Goal: Obtain resource: Download file/media

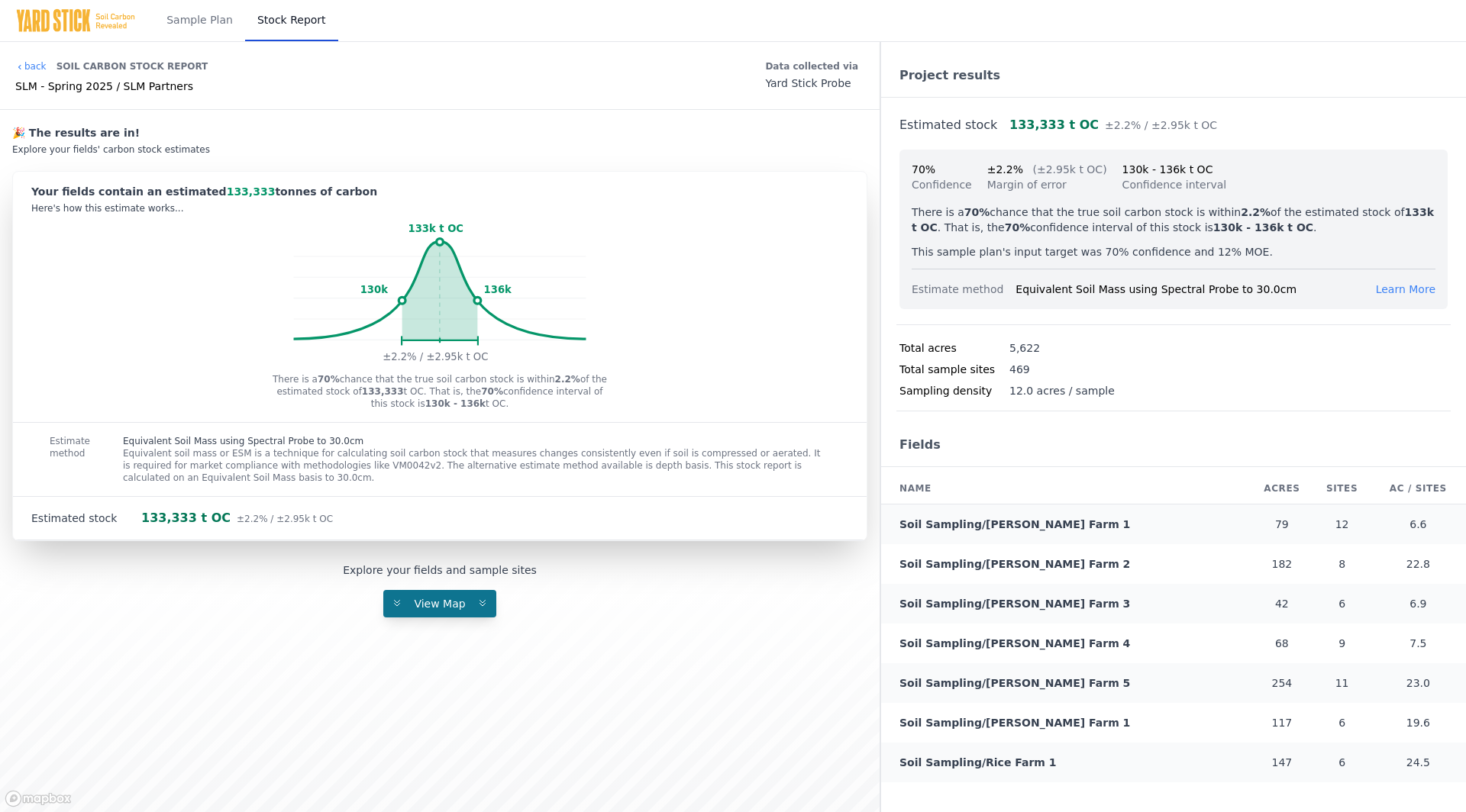
click at [463, 598] on span "View Map" at bounding box center [440, 603] width 70 height 12
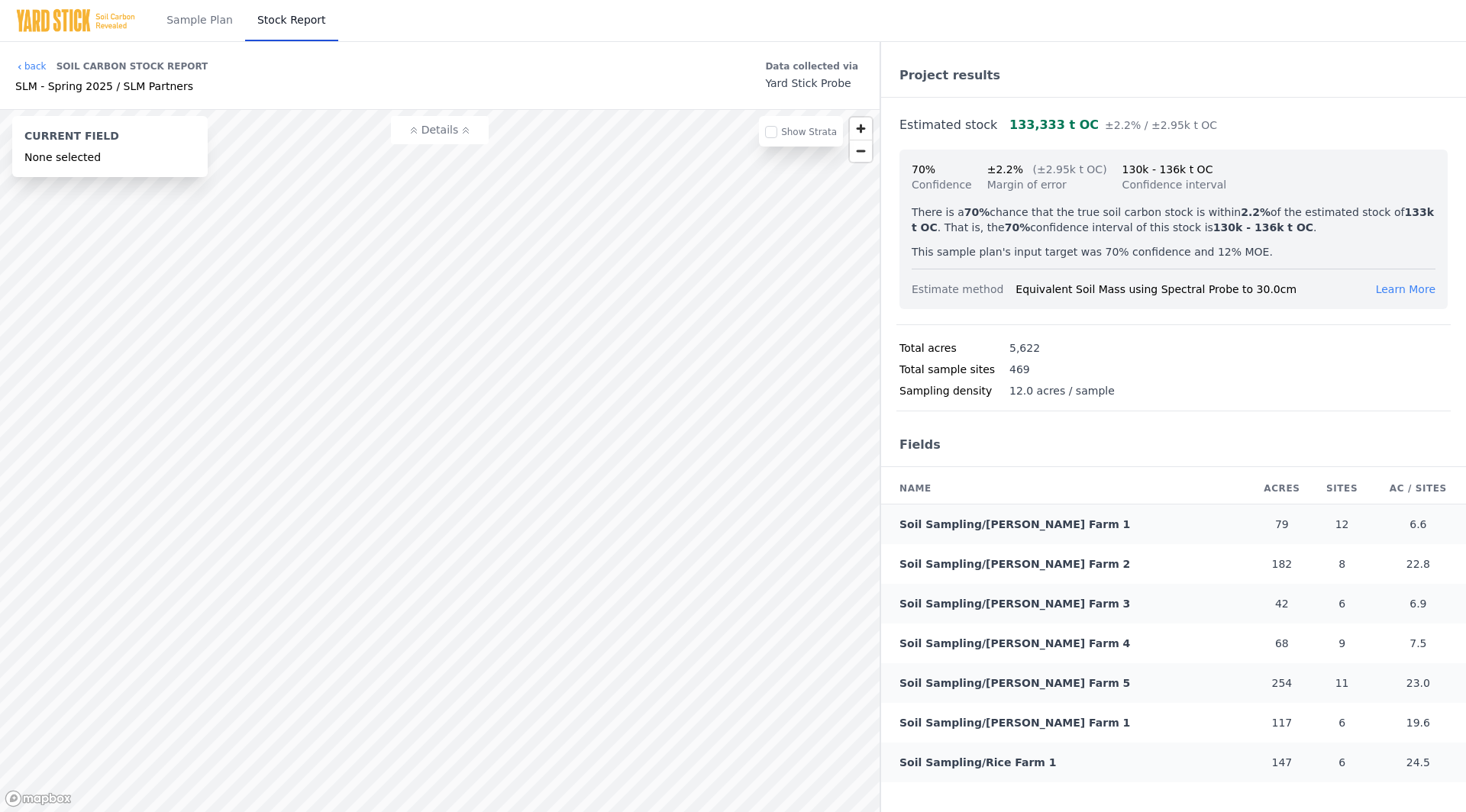
click at [1402, 289] on span "Learn More" at bounding box center [1406, 289] width 60 height 12
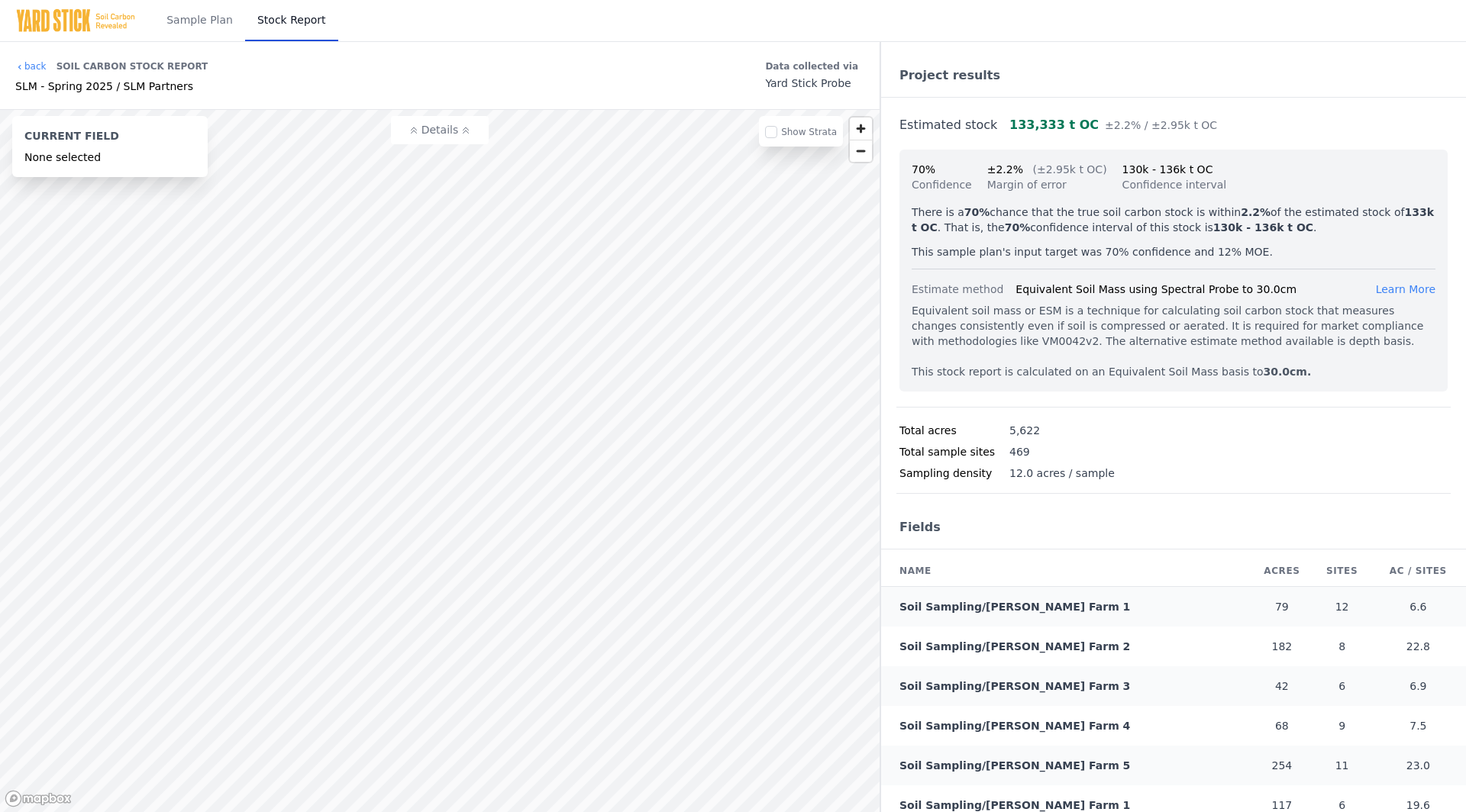
scroll to position [50, 0]
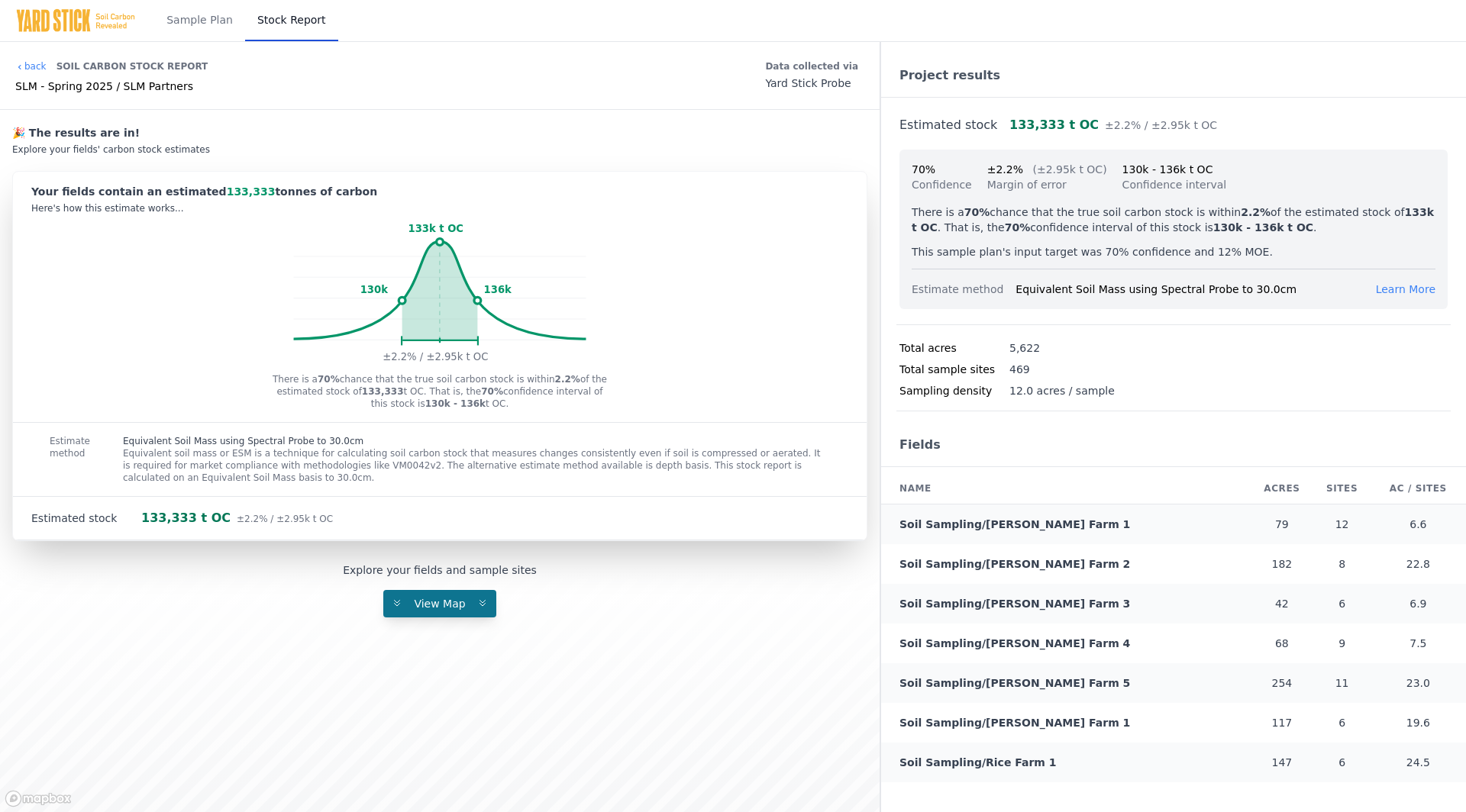
click at [438, 608] on button "View Map" at bounding box center [440, 603] width 113 height 27
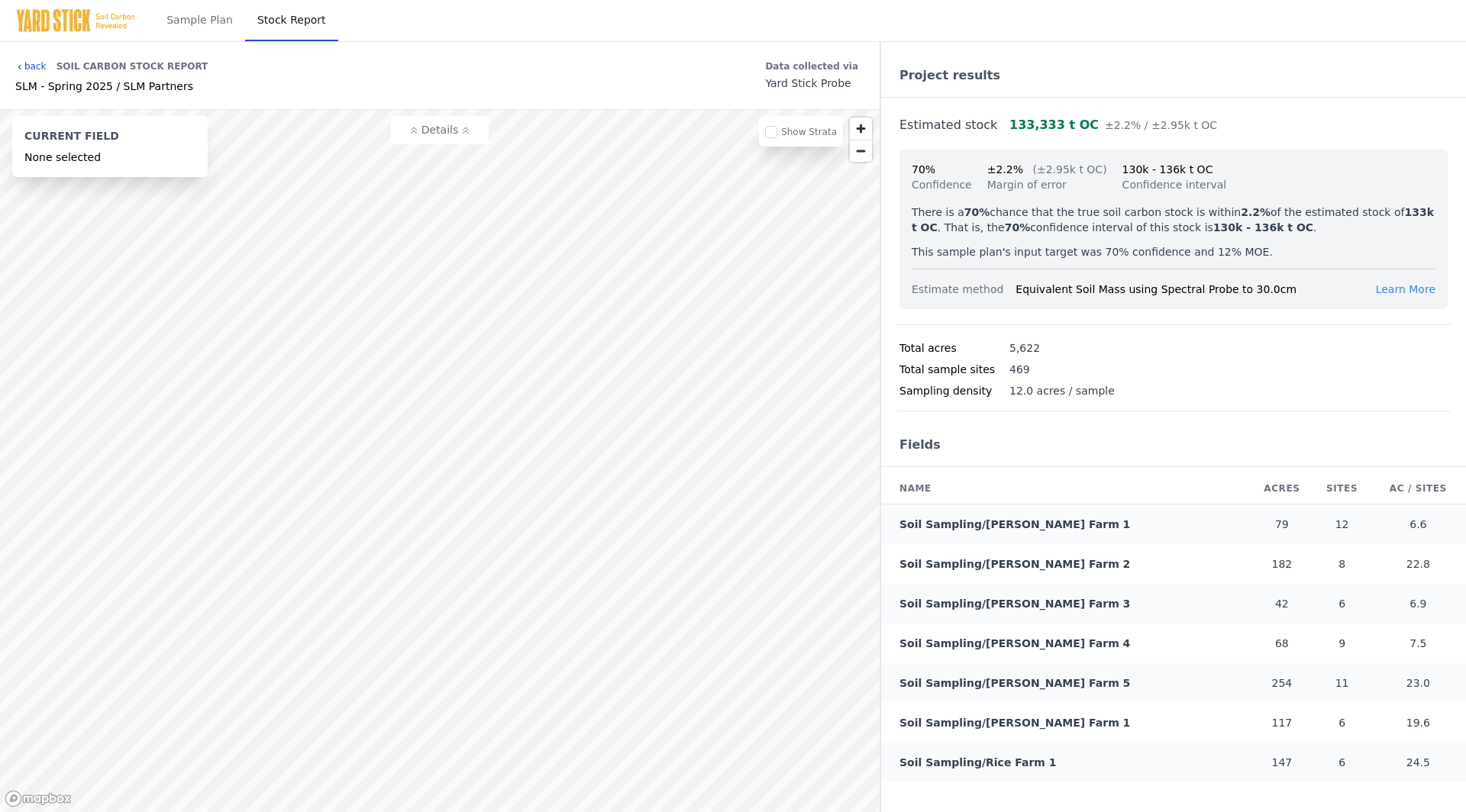
click at [31, 69] on link "back" at bounding box center [31, 66] width 32 height 12
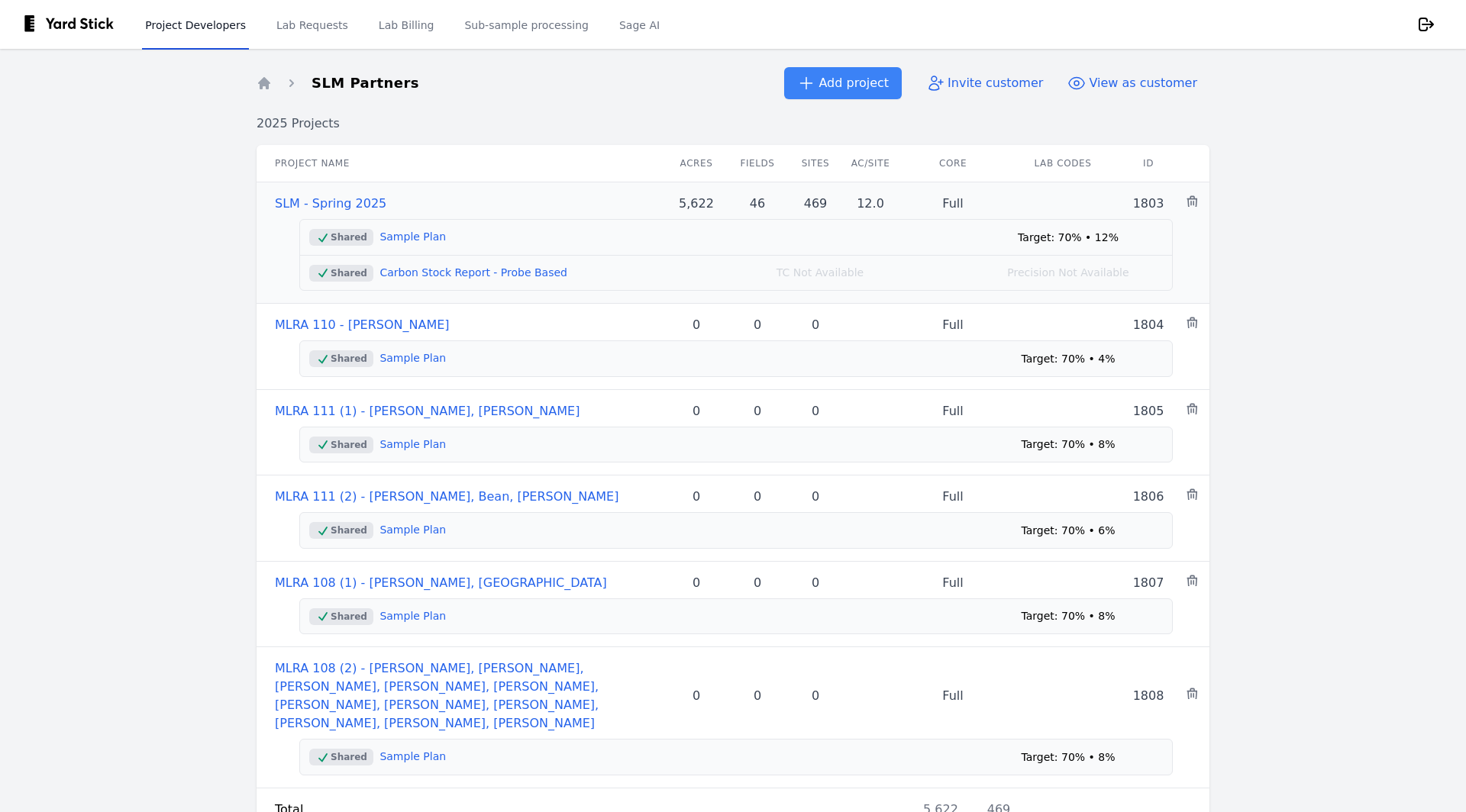
click at [358, 200] on link "SLM - Spring 2025" at bounding box center [331, 203] width 111 height 14
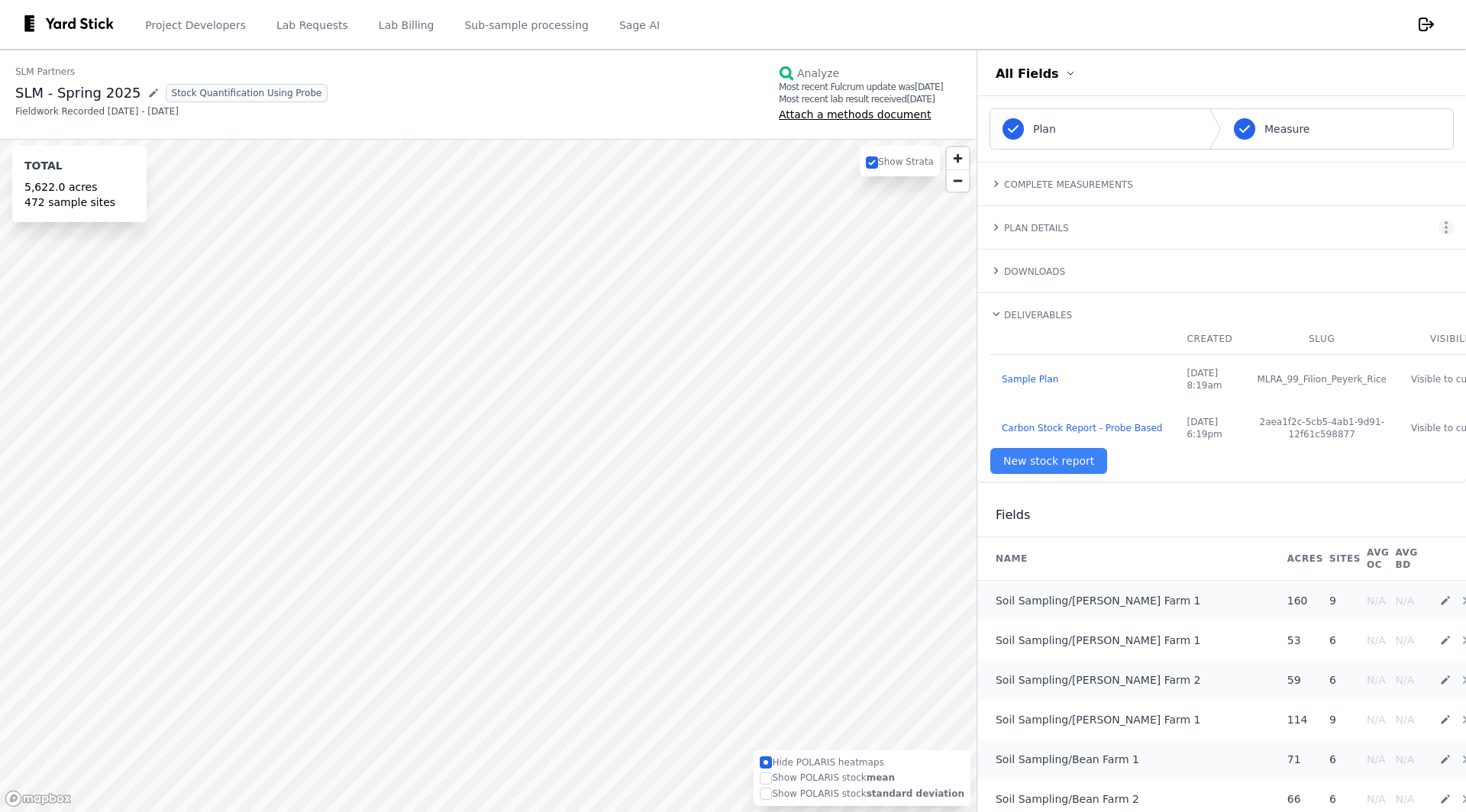
click at [1034, 267] on h4 "Downloads" at bounding box center [1034, 272] width 61 height 11
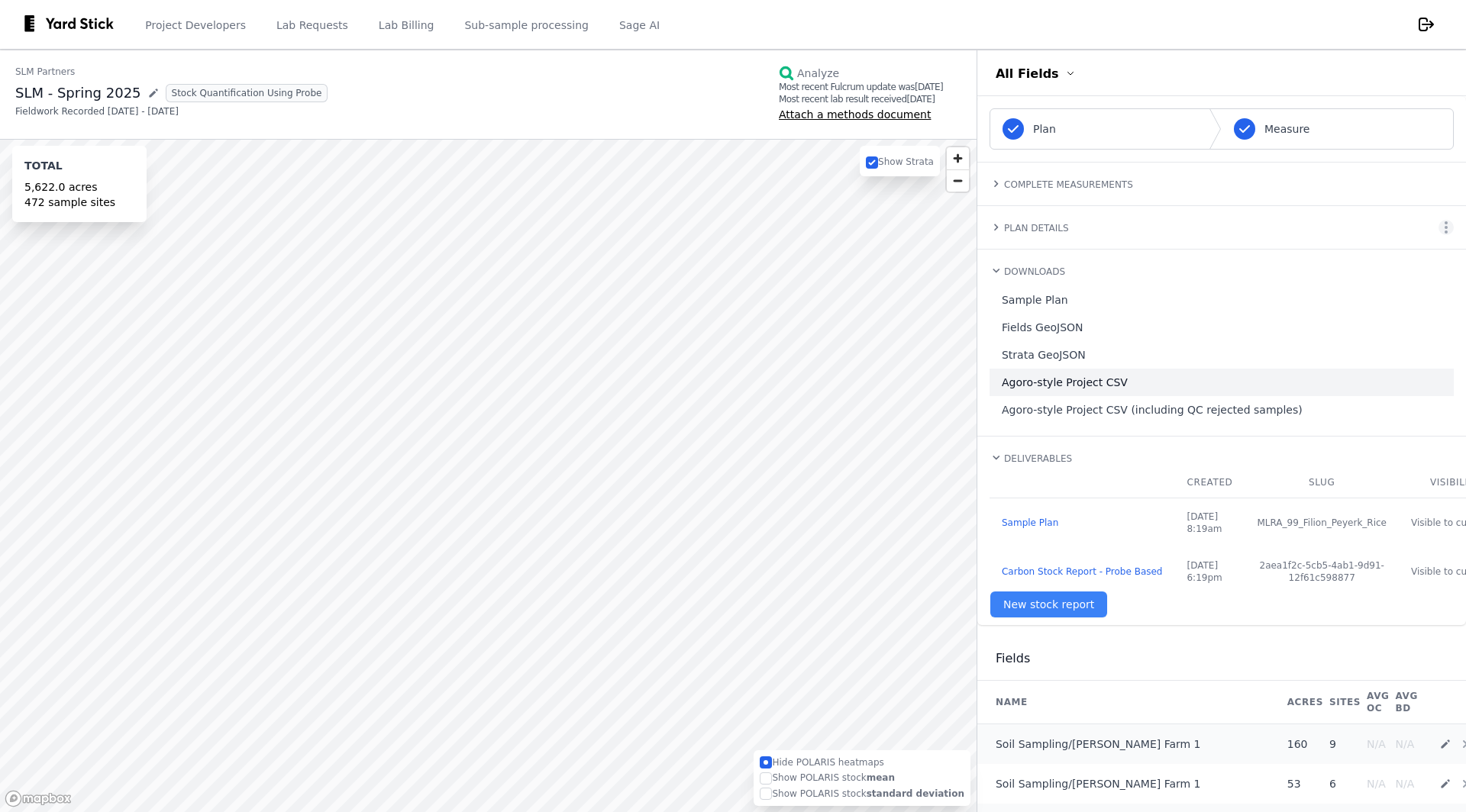
click at [1055, 374] on link "Agoro-style Project CSV" at bounding box center [1222, 382] width 464 height 27
click at [1100, 379] on link "Agoro-style Project CSV" at bounding box center [1222, 382] width 464 height 27
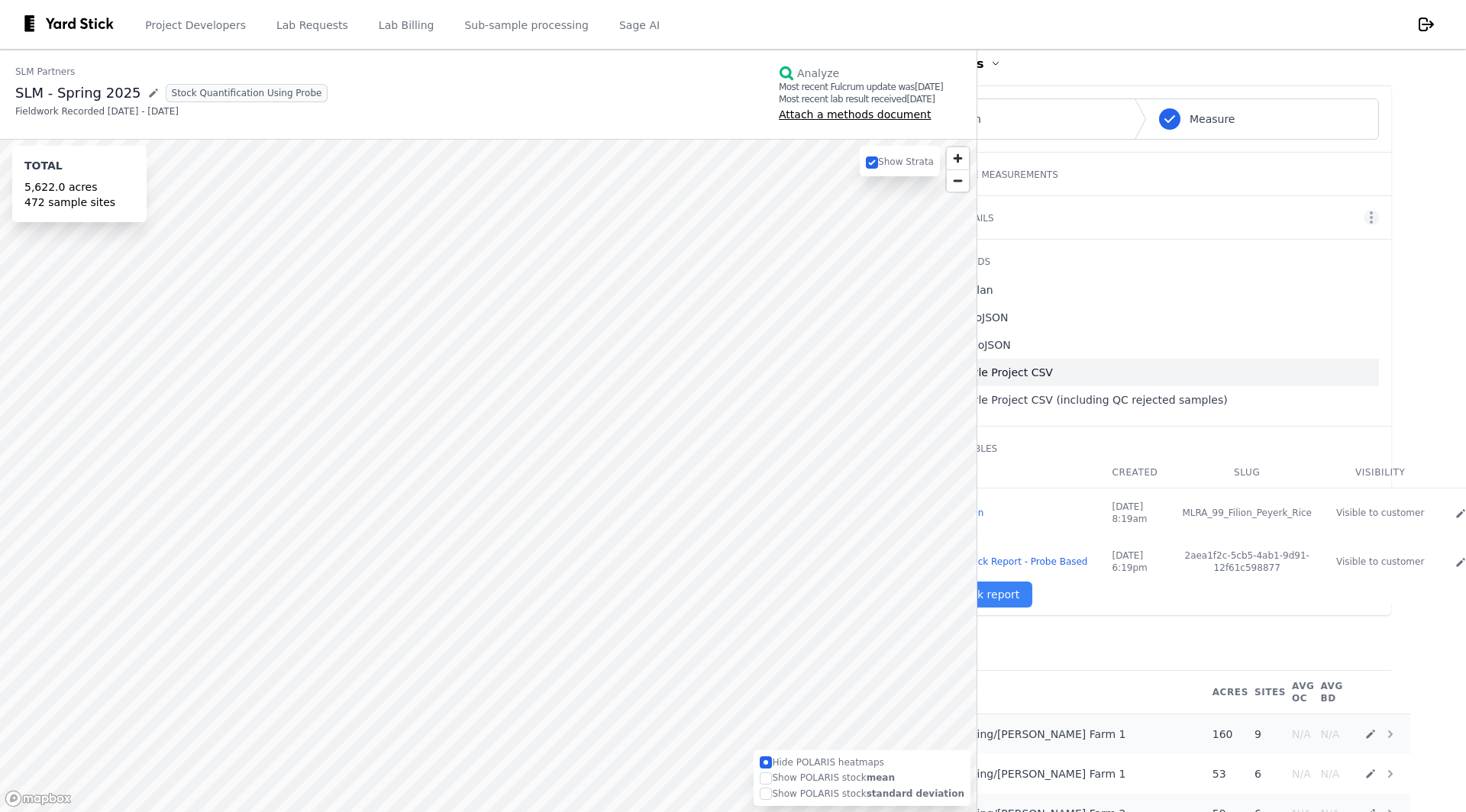
scroll to position [10, 0]
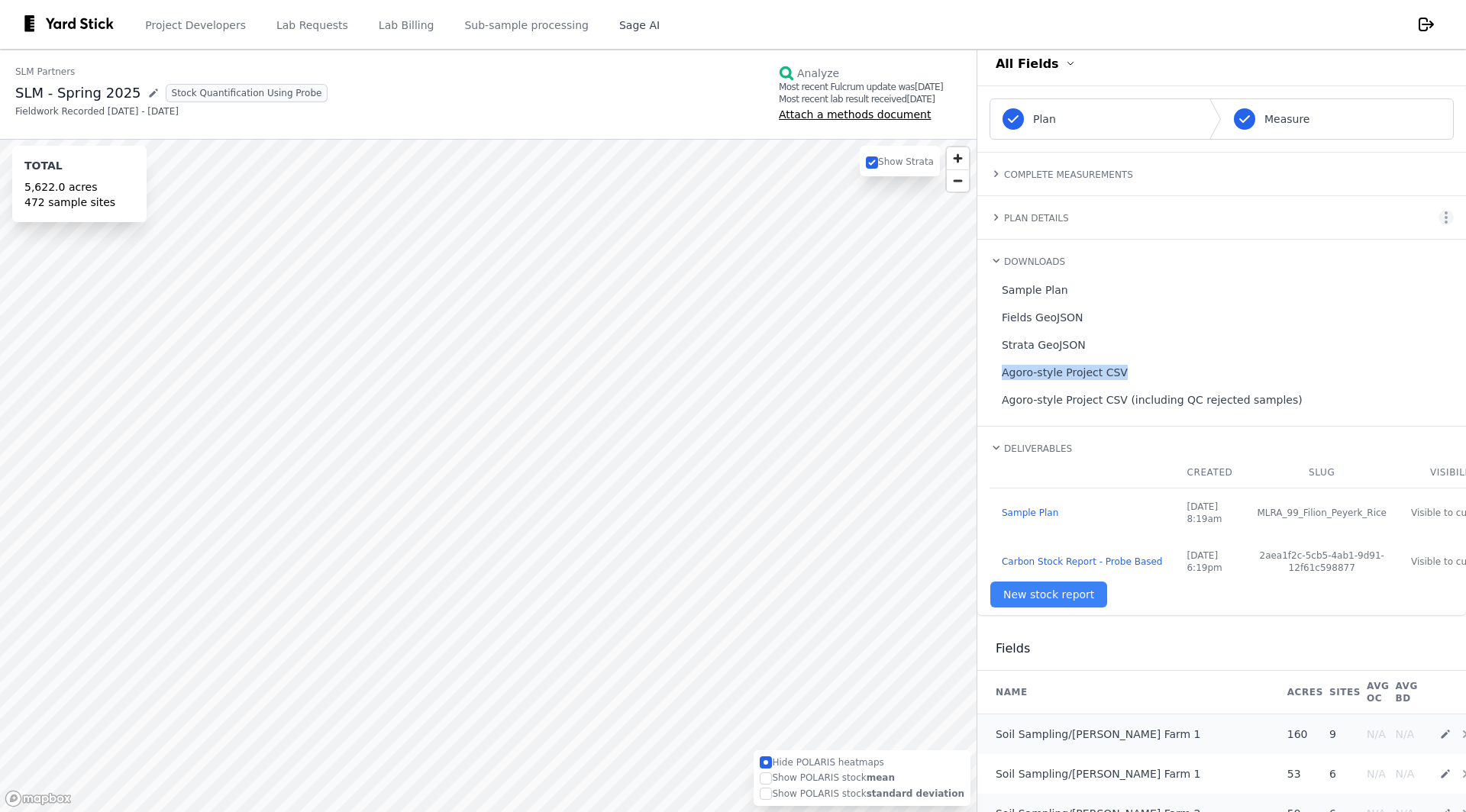
click at [629, 31] on link "Sage AI" at bounding box center [639, 24] width 47 height 51
